Goal: Transaction & Acquisition: Purchase product/service

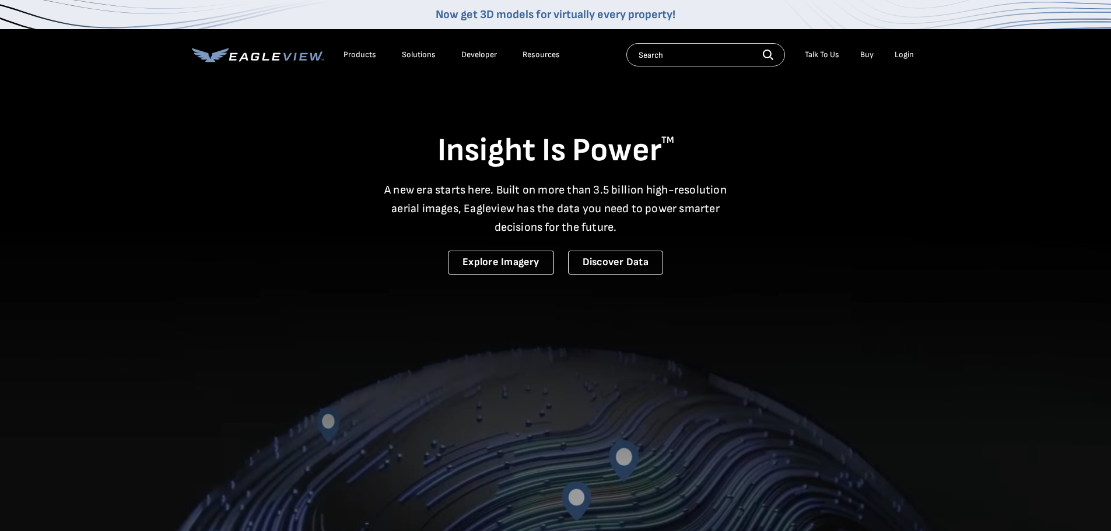
click at [902, 56] on div "Login" at bounding box center [903, 55] width 19 height 10
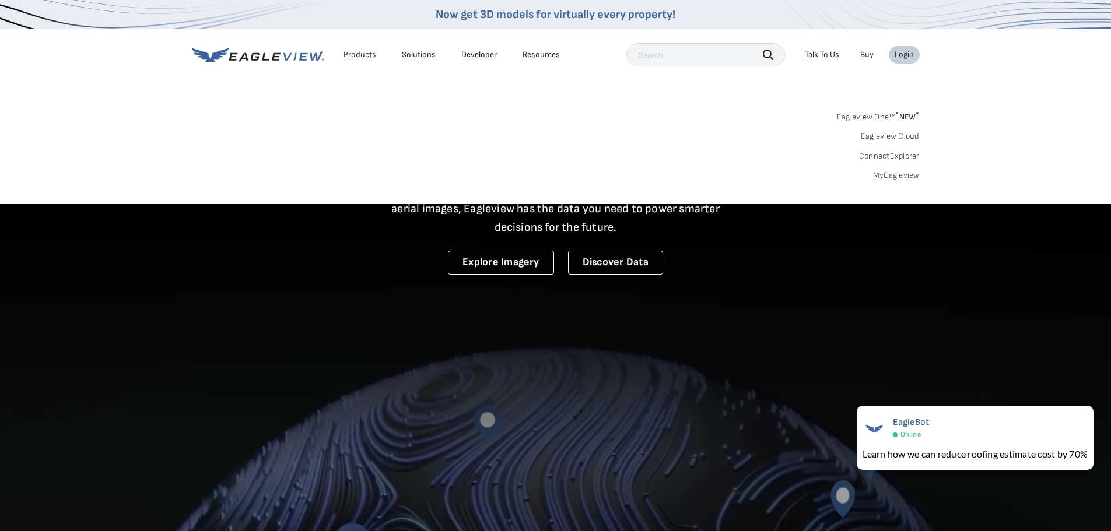
click at [879, 138] on link "Eagleview Cloud" at bounding box center [889, 136] width 59 height 10
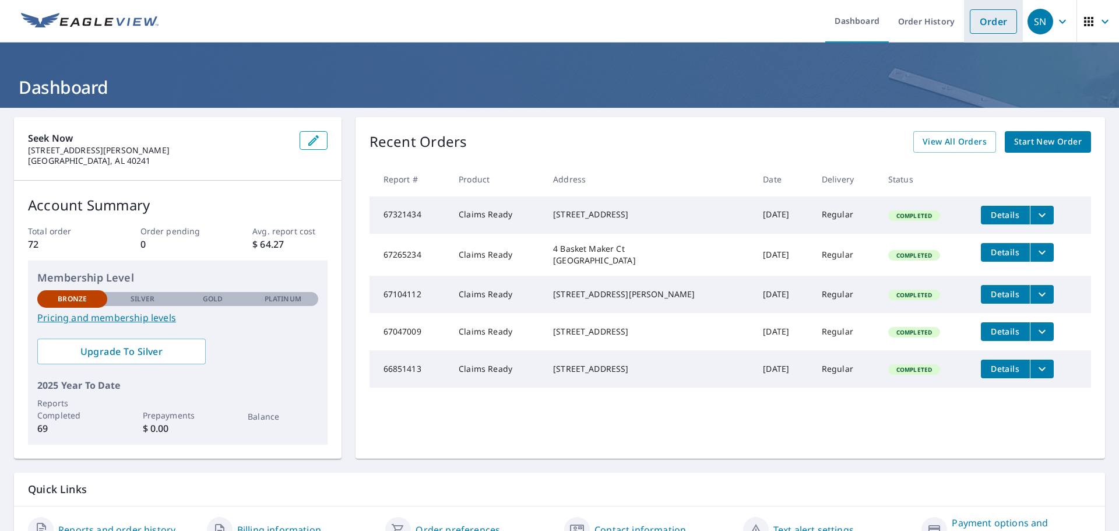
click at [990, 19] on link "Order" at bounding box center [993, 21] width 47 height 24
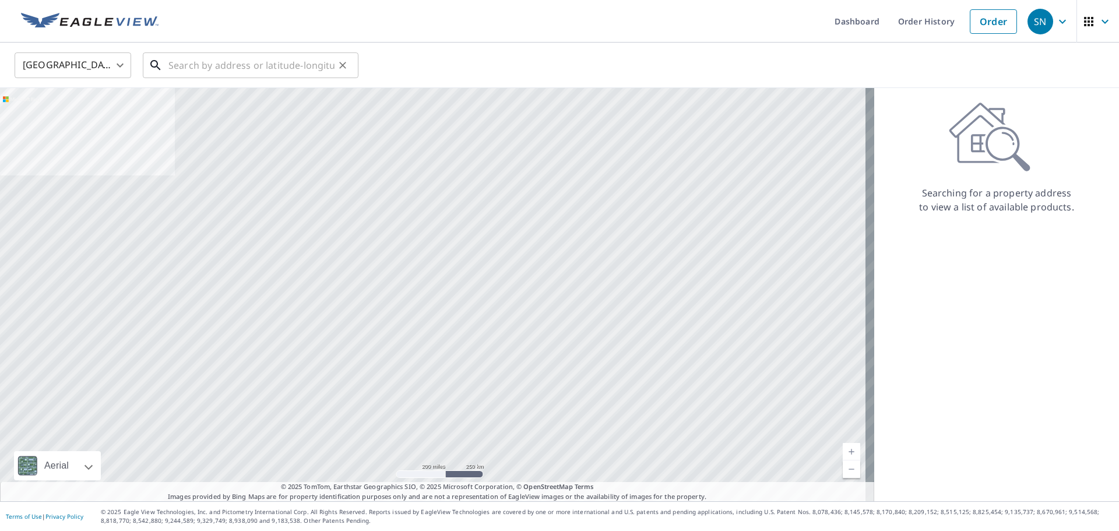
click at [173, 66] on input "text" at bounding box center [251, 65] width 166 height 33
paste input "[STREET_ADDRESS][PERSON_NAME]"
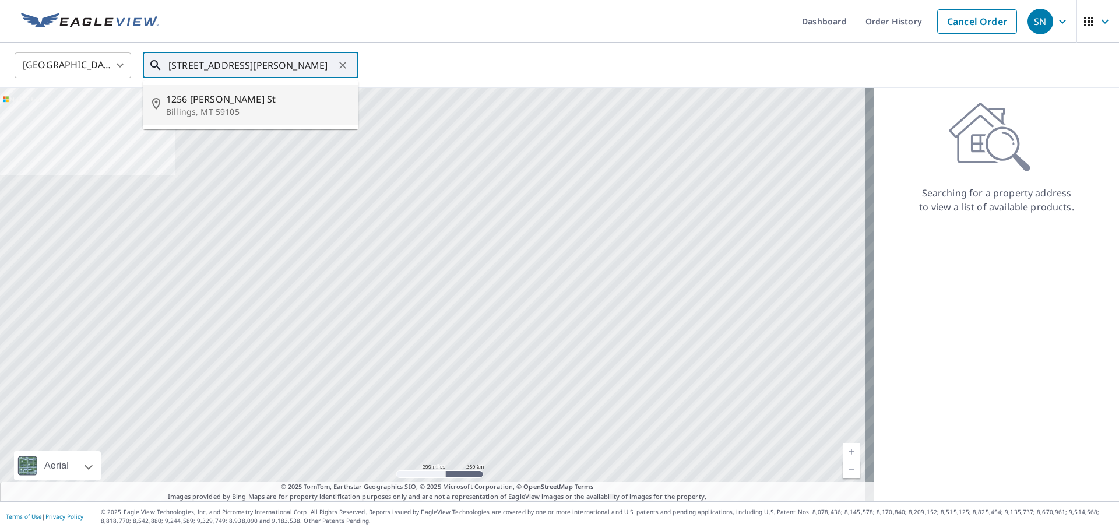
click at [236, 112] on p "Billings, MT 59105" at bounding box center [257, 112] width 183 height 12
type input "[STREET_ADDRESS][PERSON_NAME]"
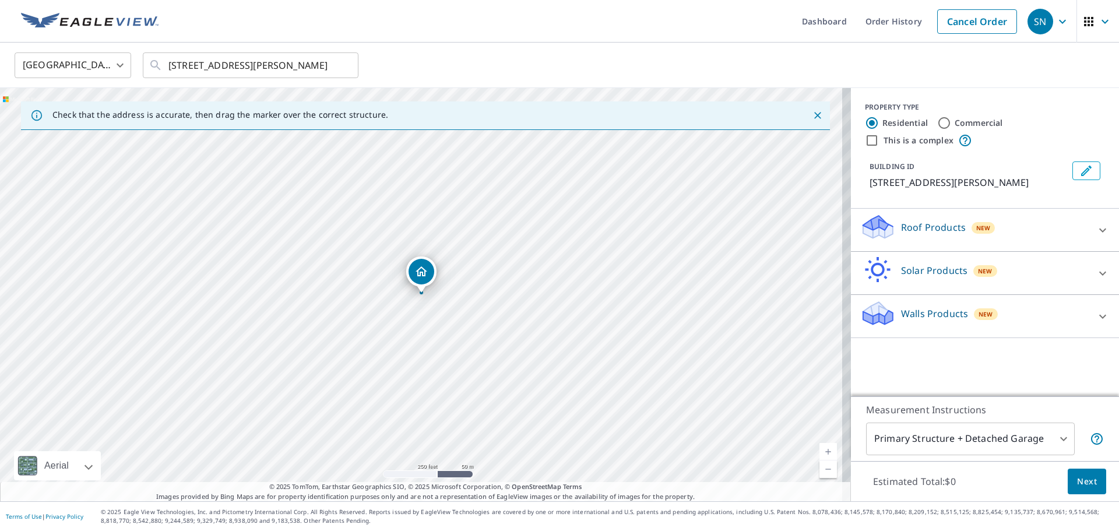
click at [1047, 435] on body "SN SN Dashboard Order History Cancel Order SN United States [GEOGRAPHIC_DATA] ​…" at bounding box center [559, 265] width 1119 height 531
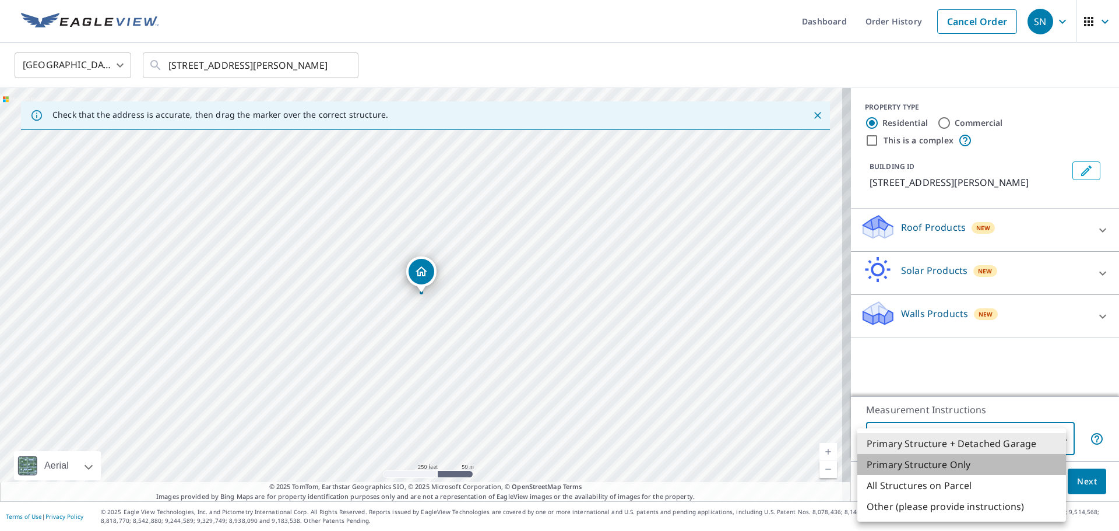
click at [951, 466] on li "Primary Structure Only" at bounding box center [962, 464] width 209 height 21
type input "2"
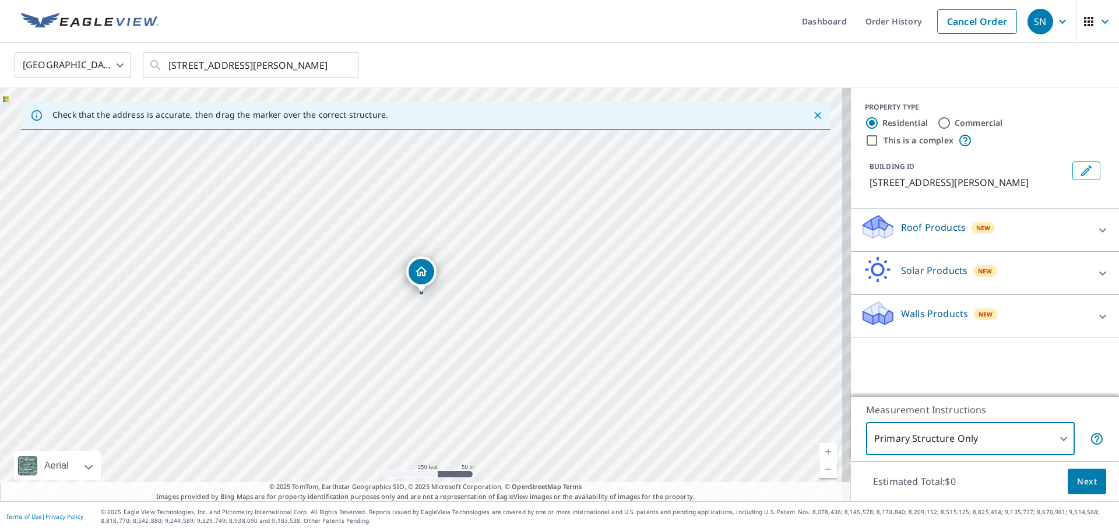
click at [1096, 227] on icon at bounding box center [1103, 230] width 14 height 14
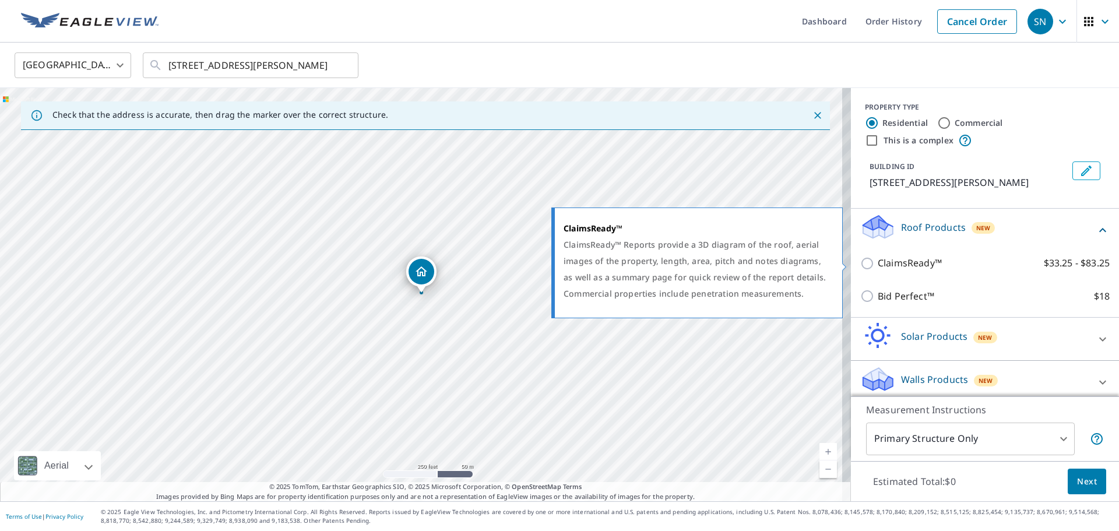
click at [885, 263] on p "ClaimsReady™" at bounding box center [910, 263] width 64 height 15
click at [878, 263] on input "ClaimsReady™ $33.25 - $83.25" at bounding box center [868, 263] width 17 height 14
checkbox input "true"
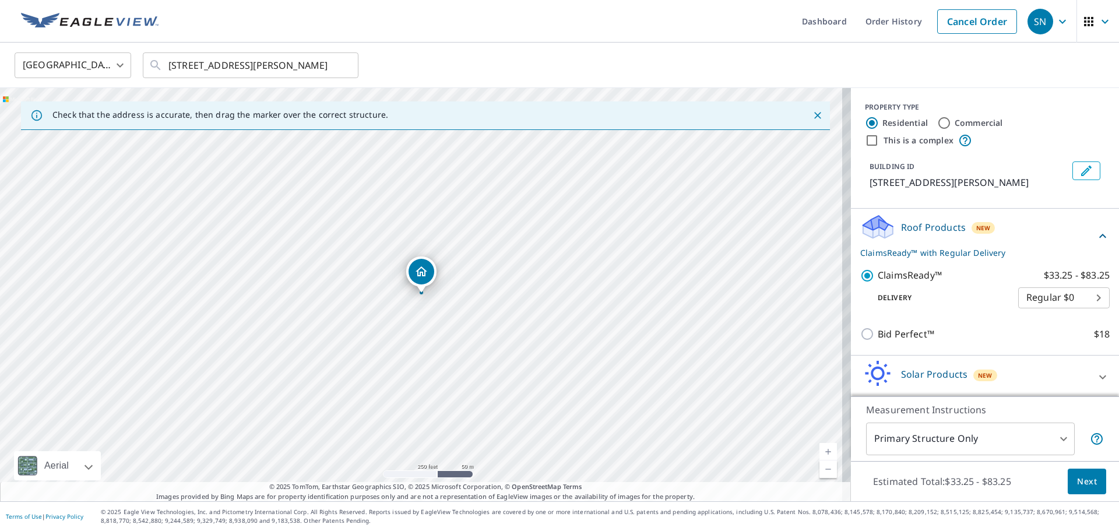
click at [1085, 480] on span "Next" at bounding box center [1087, 482] width 20 height 15
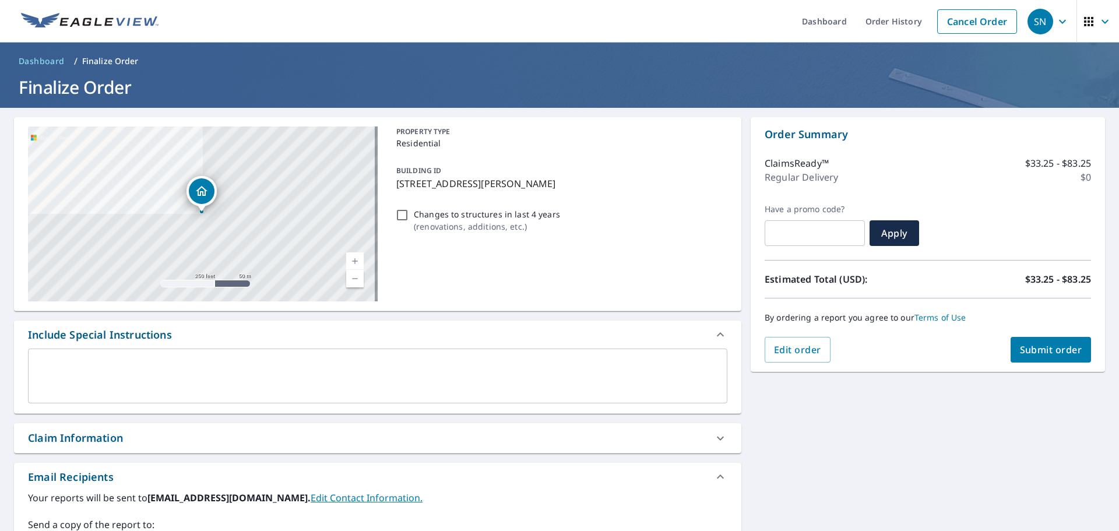
click at [92, 344] on div "Include Special Instructions" at bounding box center [378, 335] width 728 height 28
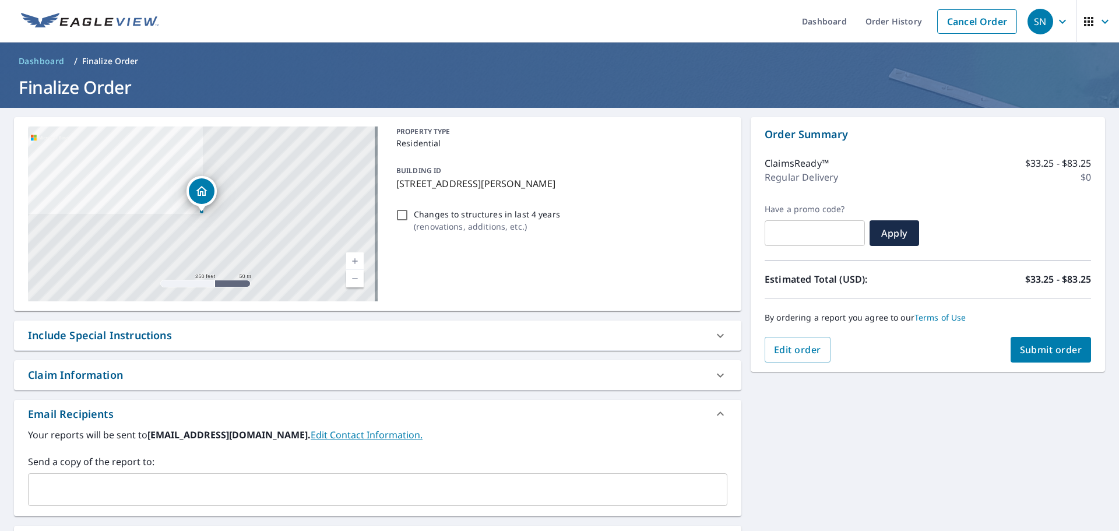
click at [93, 361] on div "Claim Information" at bounding box center [378, 375] width 728 height 30
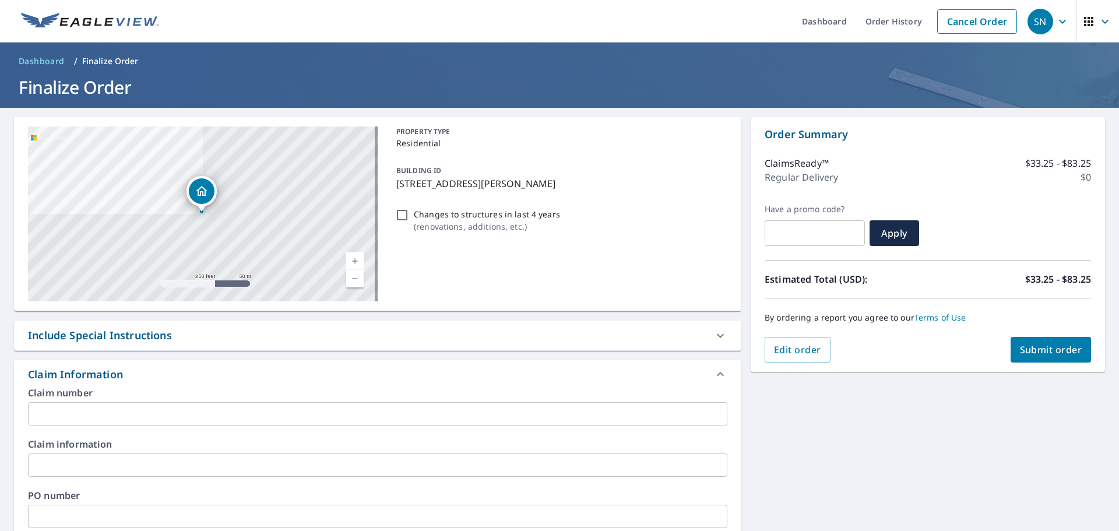
click at [717, 339] on icon at bounding box center [721, 336] width 14 height 14
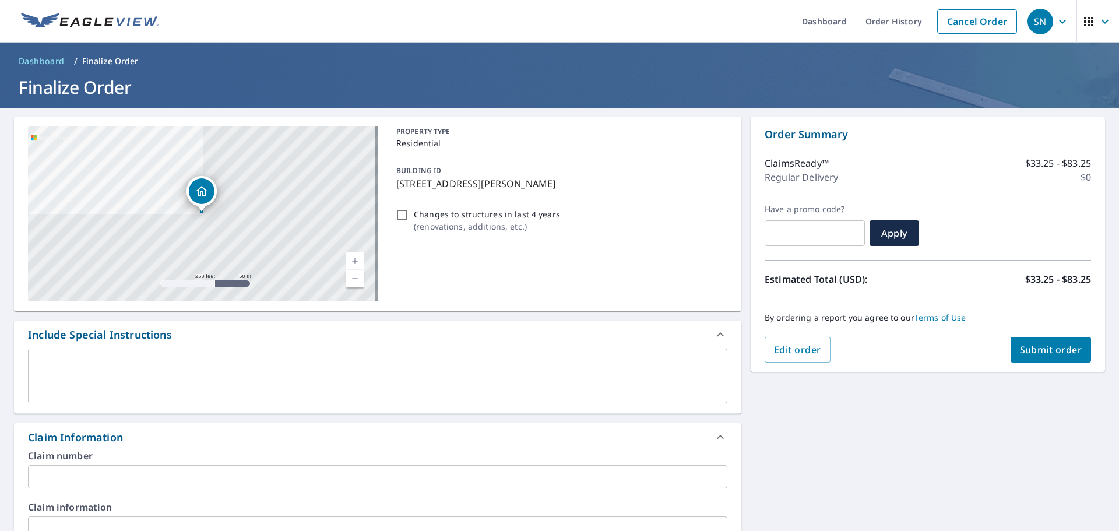
click at [714, 338] on icon at bounding box center [721, 335] width 14 height 14
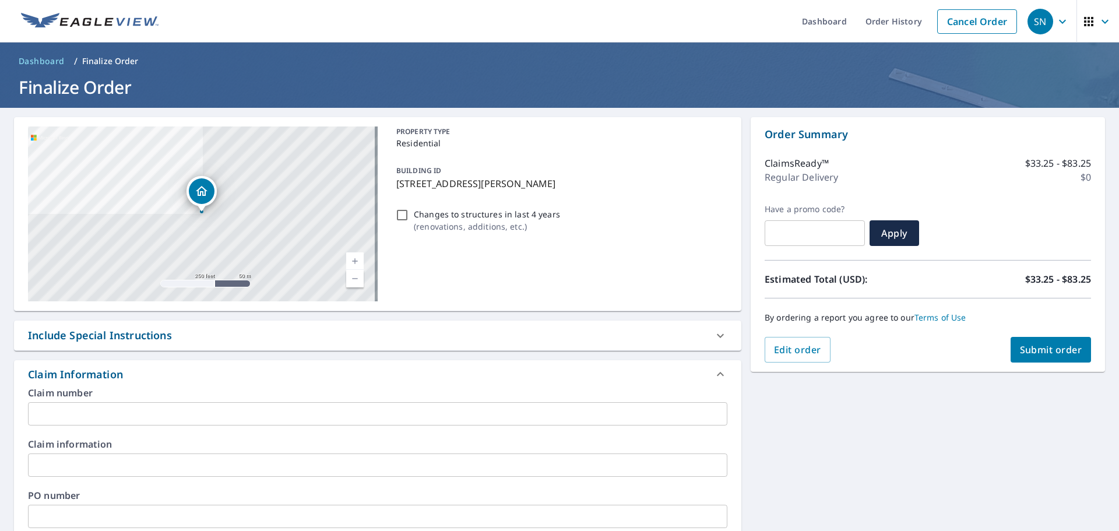
click at [717, 373] on icon at bounding box center [720, 374] width 7 height 4
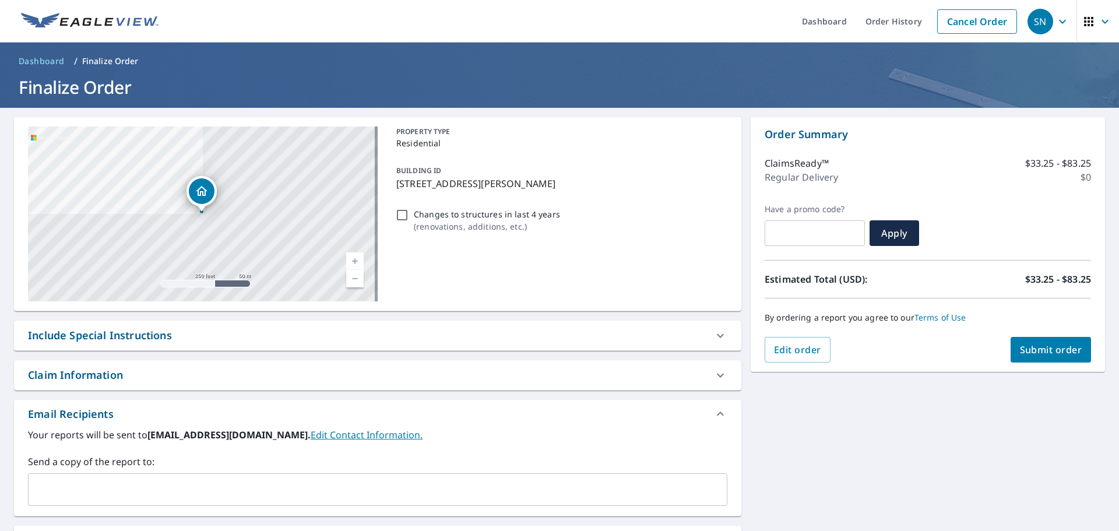
click at [160, 487] on input "text" at bounding box center [369, 490] width 672 height 22
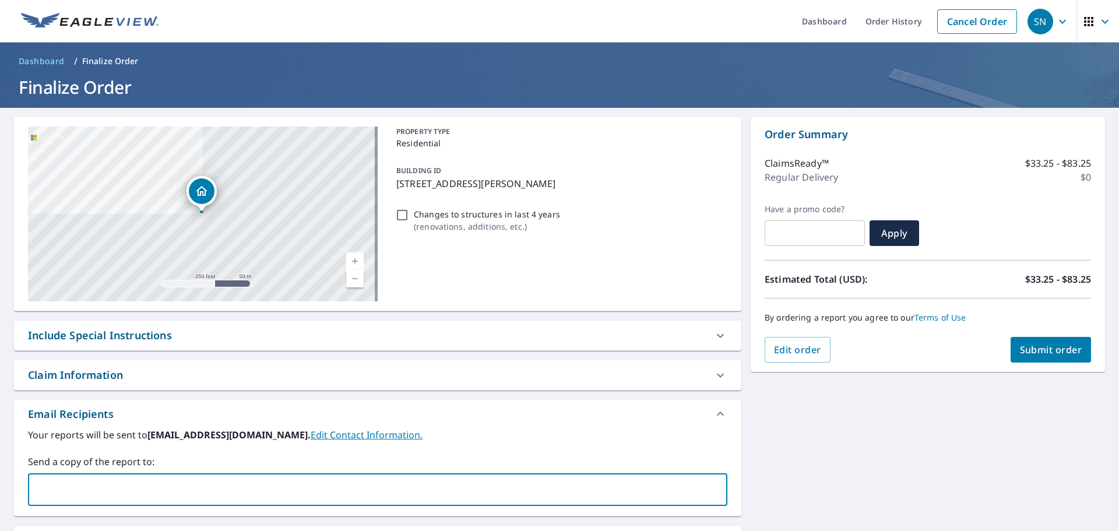
paste input "[EMAIL_ADDRESS][DOMAIN_NAME]"
type input "[EMAIL_ADDRESS][DOMAIN_NAME]"
click at [578, 484] on input "[EMAIL_ADDRESS][DOMAIN_NAME]" at bounding box center [369, 490] width 672 height 22
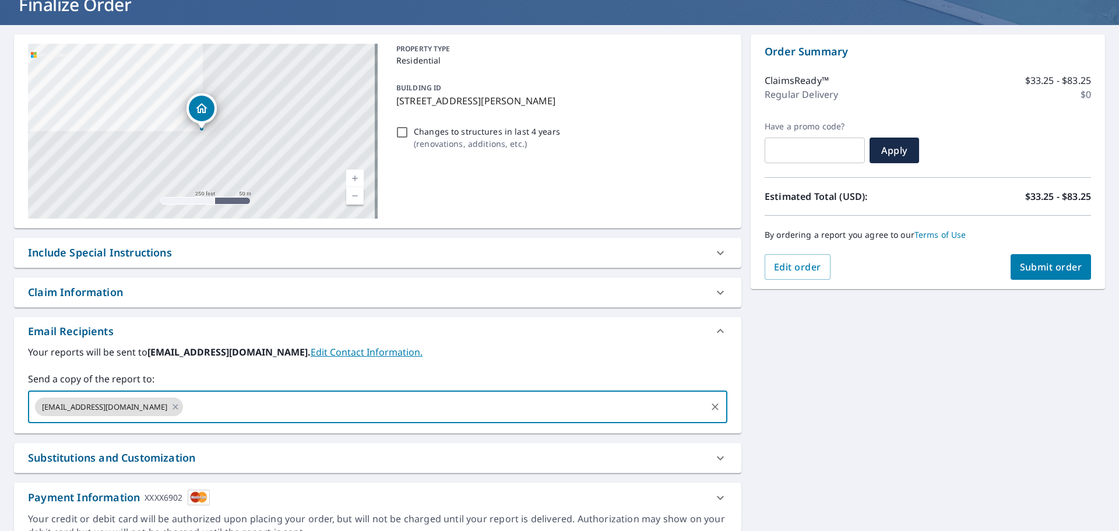
scroll to position [140, 0]
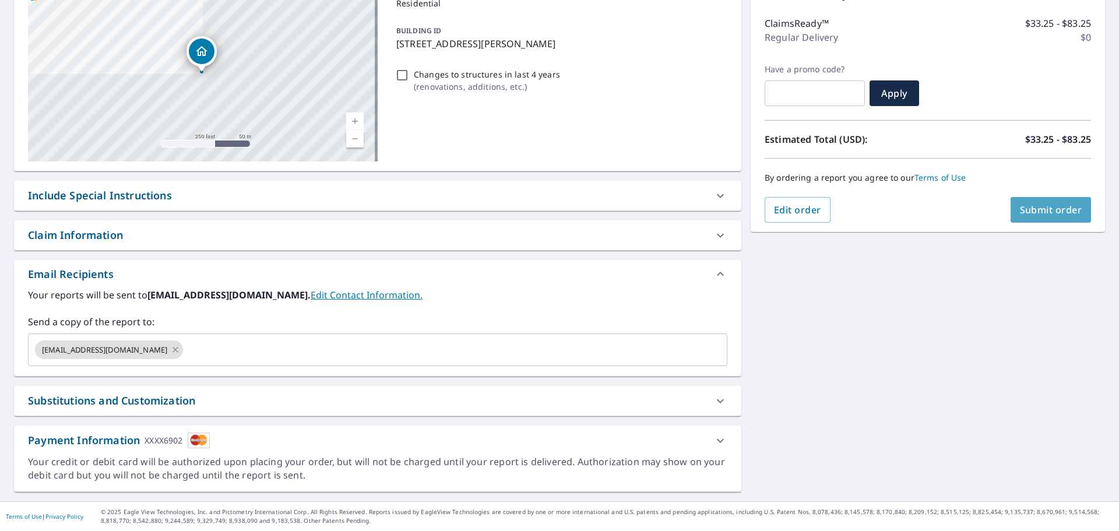
click at [1048, 212] on span "Submit order" at bounding box center [1051, 209] width 62 height 13
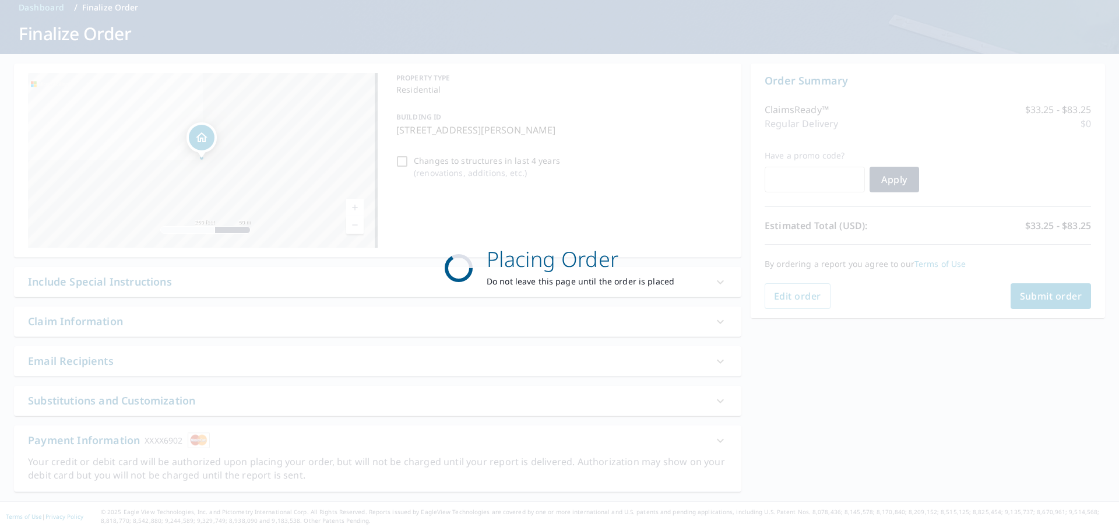
scroll to position [54, 0]
